Goal: Information Seeking & Learning: Check status

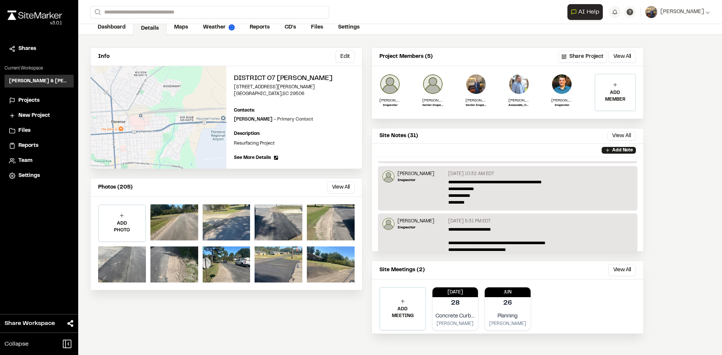
scroll to position [214, 0]
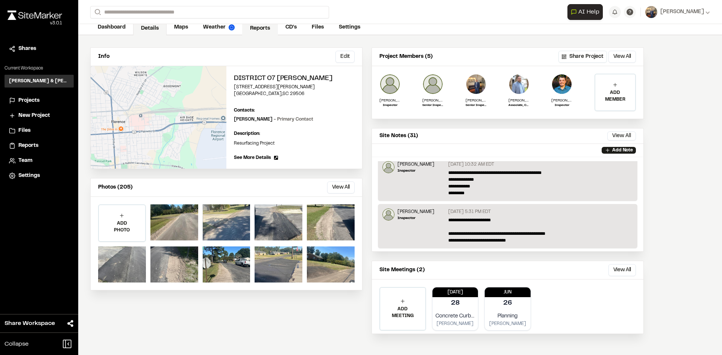
click at [262, 27] on link "Reports" at bounding box center [260, 28] width 36 height 14
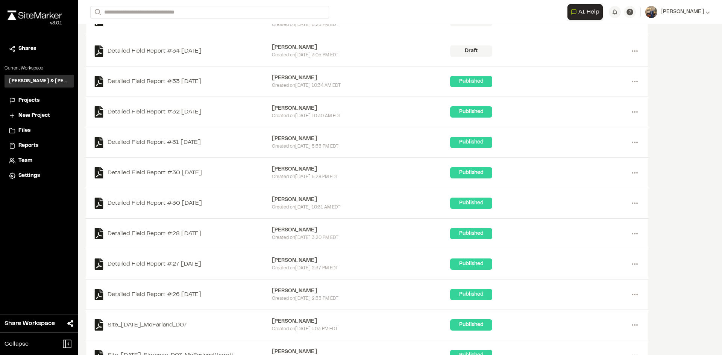
scroll to position [113, 0]
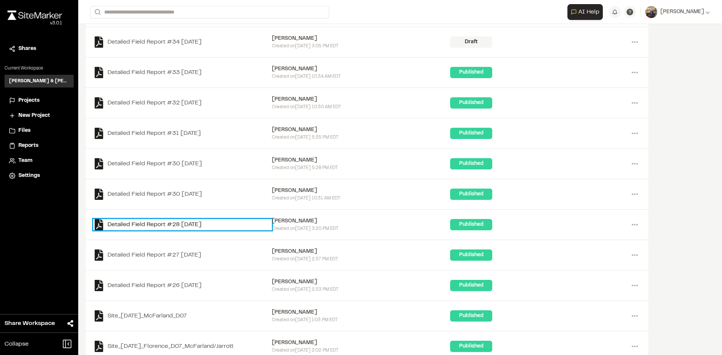
click at [201, 222] on link "Detailed Field Report #28 [DATE]" at bounding box center [182, 224] width 179 height 11
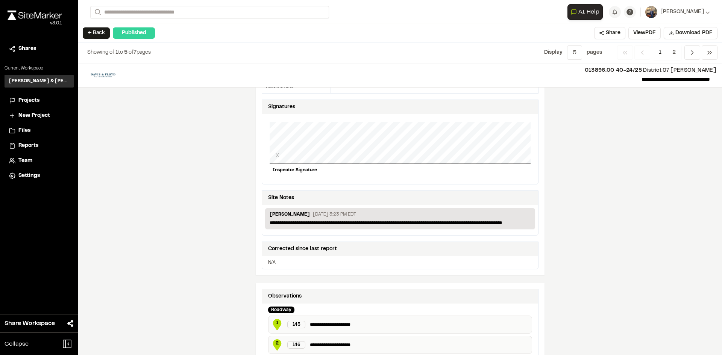
scroll to position [263, 0]
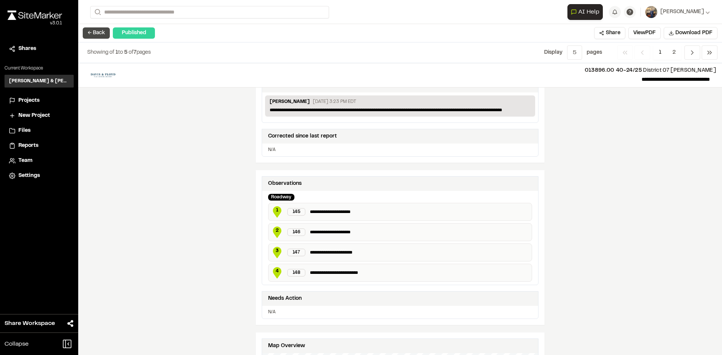
click at [95, 33] on button "← Back" at bounding box center [96, 32] width 27 height 11
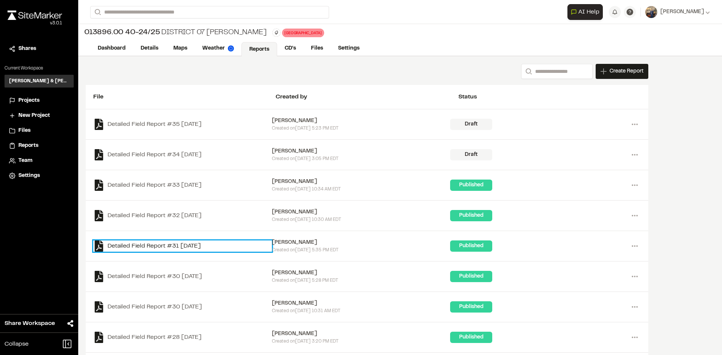
click at [203, 246] on link "Detailed Field Report #31 [DATE]" at bounding box center [182, 246] width 179 height 11
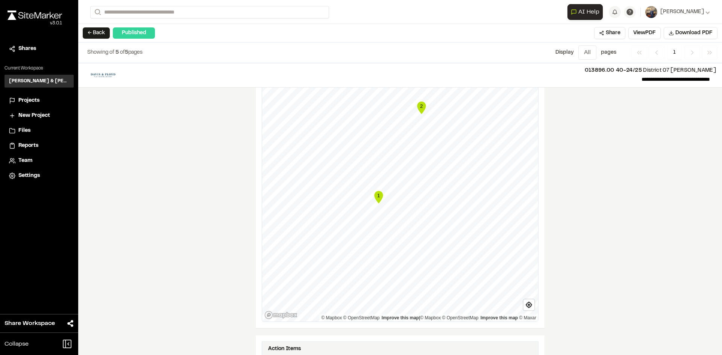
scroll to position [451, 0]
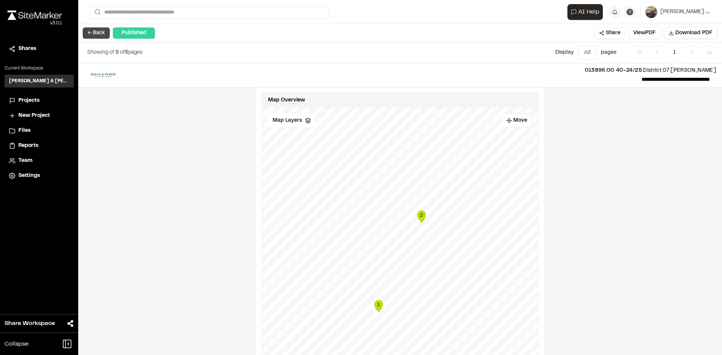
click at [92, 27] on button "← Back" at bounding box center [96, 32] width 27 height 11
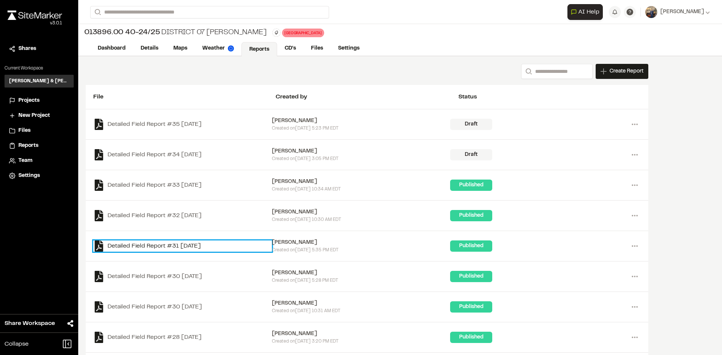
click at [173, 241] on link "Detailed Field Report #31 [DATE]" at bounding box center [182, 246] width 179 height 11
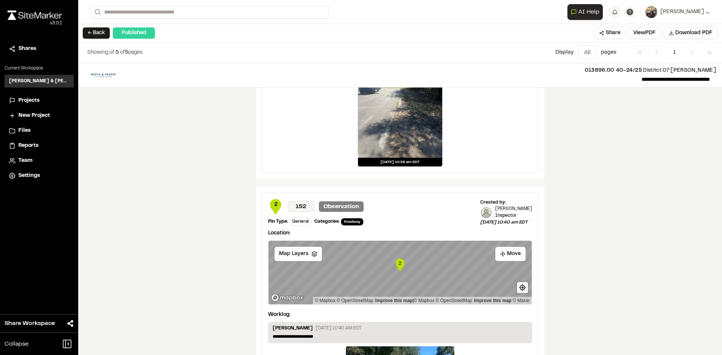
scroll to position [1219, 0]
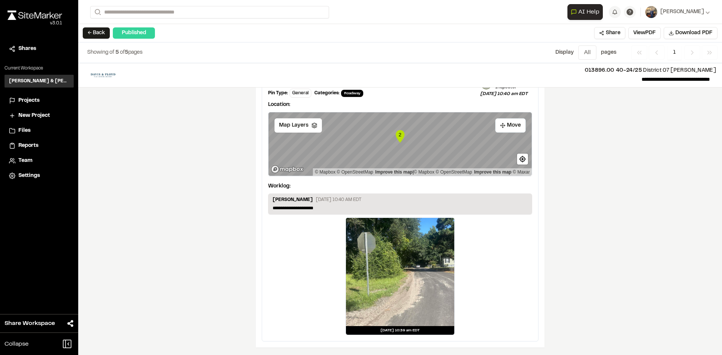
click at [99, 36] on button "← Back" at bounding box center [96, 32] width 27 height 11
